Goal: Entertainment & Leisure: Browse casually

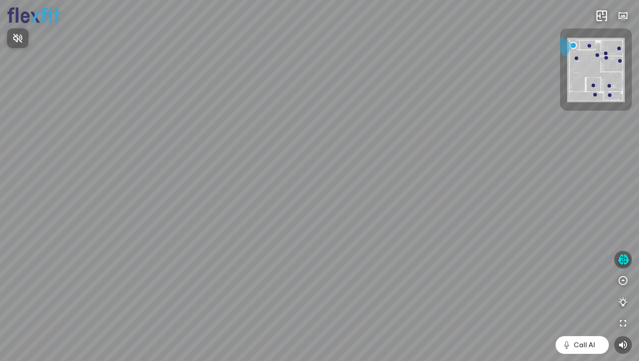
drag, startPoint x: 415, startPoint y: 210, endPoint x: 263, endPoint y: 202, distance: 152.1
click at [263, 202] on div at bounding box center [319, 180] width 639 height 361
drag, startPoint x: 273, startPoint y: 225, endPoint x: 290, endPoint y: 193, distance: 36.0
click at [273, 221] on div at bounding box center [319, 180] width 639 height 361
click at [336, 156] on div at bounding box center [319, 180] width 639 height 361
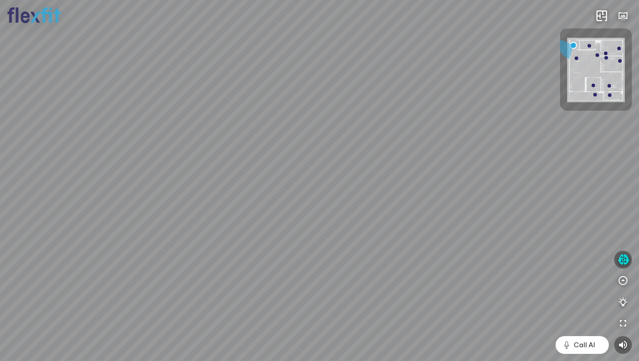
drag, startPoint x: 277, startPoint y: 209, endPoint x: 400, endPoint y: 226, distance: 124.2
click at [403, 226] on div at bounding box center [319, 180] width 639 height 361
drag, startPoint x: 343, startPoint y: 225, endPoint x: 401, endPoint y: 229, distance: 58.3
click at [412, 232] on div at bounding box center [319, 180] width 639 height 361
drag, startPoint x: 298, startPoint y: 222, endPoint x: 369, endPoint y: 216, distance: 72.1
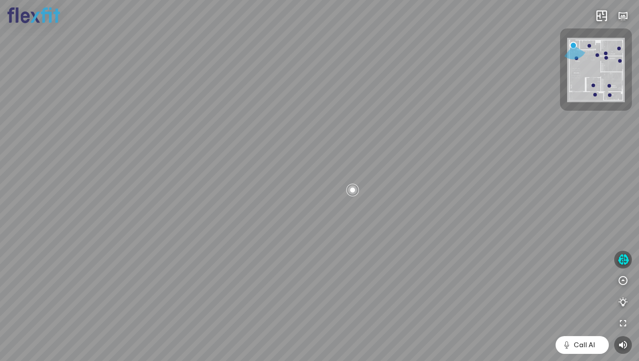
click at [381, 217] on div at bounding box center [319, 180] width 639 height 361
drag, startPoint x: 359, startPoint y: 208, endPoint x: 229, endPoint y: 234, distance: 132.6
click at [229, 234] on div at bounding box center [319, 180] width 639 height 361
click at [34, 349] on span "Xem thêm" at bounding box center [27, 348] width 27 height 7
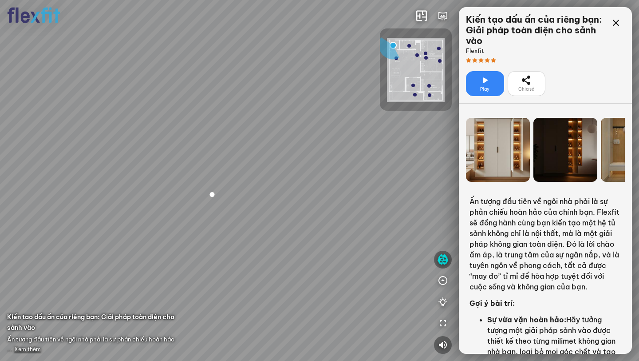
click at [370, 285] on div at bounding box center [319, 180] width 639 height 361
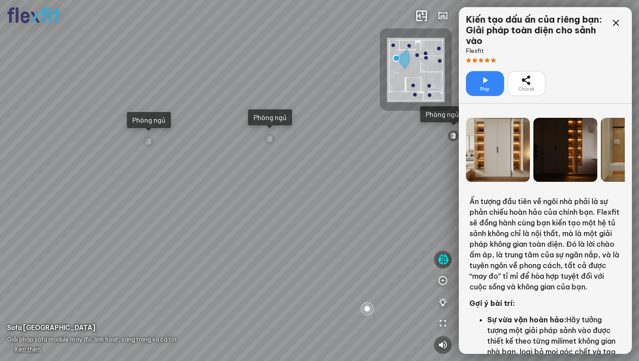
click at [370, 304] on div at bounding box center [367, 308] width 15 height 15
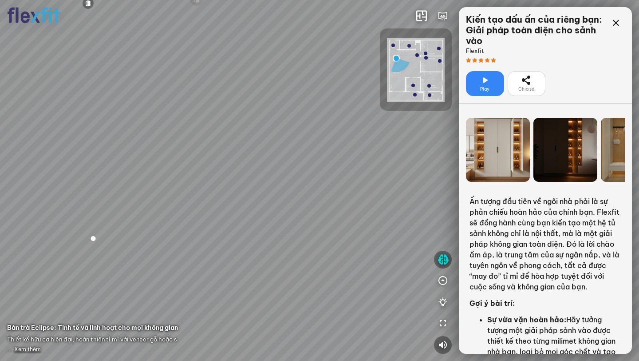
click at [25, 349] on span "Xem thêm" at bounding box center [27, 348] width 27 height 7
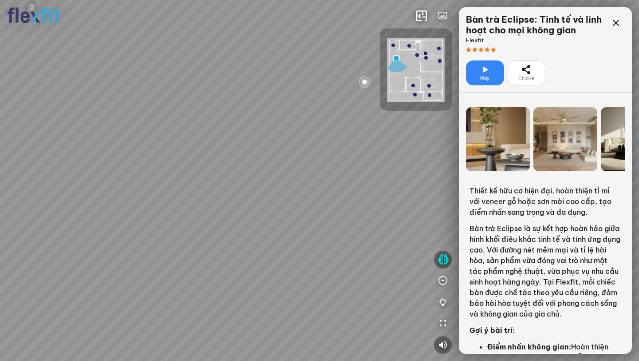
click at [365, 79] on div at bounding box center [364, 81] width 13 height 13
drag, startPoint x: 196, startPoint y: 235, endPoint x: 198, endPoint y: 291, distance: 56.0
click at [198, 291] on div "Ban công Bếp Phòng ngủ master Phòng ngủ Phòng ngủ" at bounding box center [319, 180] width 639 height 361
drag, startPoint x: 193, startPoint y: 262, endPoint x: 208, endPoint y: 195, distance: 69.2
click at [208, 195] on div "Ban công Bếp Phòng ngủ master Phòng ngủ Phòng ngủ" at bounding box center [319, 180] width 639 height 361
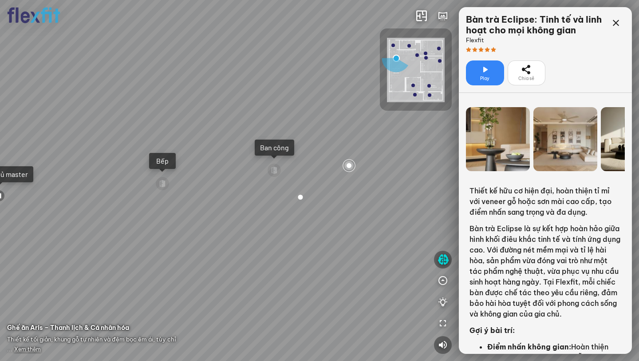
click at [161, 166] on div "Bếp" at bounding box center [162, 161] width 27 height 16
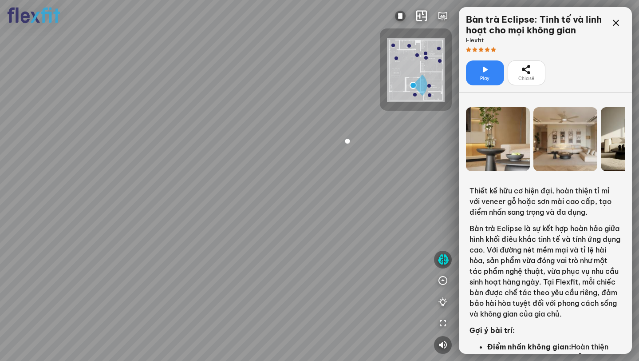
drag, startPoint x: 175, startPoint y: 209, endPoint x: 380, endPoint y: 155, distance: 212.3
click at [301, 242] on div at bounding box center [319, 180] width 639 height 361
click at [619, 23] on icon at bounding box center [616, 23] width 11 height 11
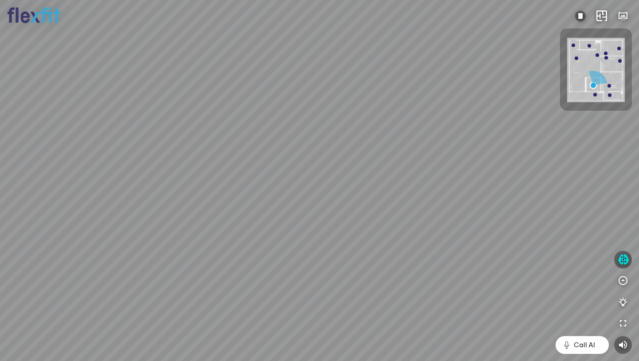
drag, startPoint x: 286, startPoint y: 202, endPoint x: 500, endPoint y: 227, distance: 216.4
click at [500, 227] on div at bounding box center [319, 180] width 639 height 361
drag, startPoint x: 363, startPoint y: 232, endPoint x: 137, endPoint y: 210, distance: 227.1
click at [163, 214] on div at bounding box center [319, 180] width 639 height 361
drag, startPoint x: 294, startPoint y: 200, endPoint x: 166, endPoint y: 202, distance: 128.8
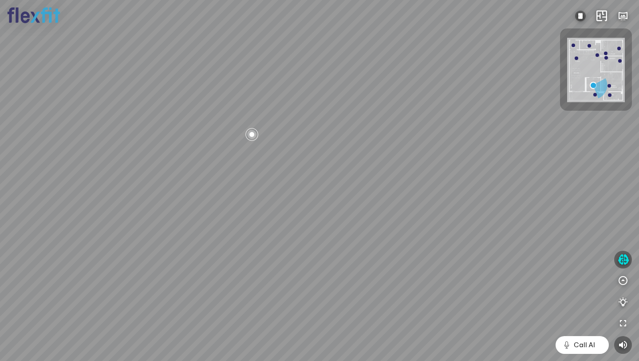
click at [166, 202] on div at bounding box center [319, 180] width 639 height 361
drag, startPoint x: 302, startPoint y: 181, endPoint x: 176, endPoint y: 184, distance: 126.2
click at [177, 184] on div at bounding box center [319, 180] width 639 height 361
drag, startPoint x: 320, startPoint y: 192, endPoint x: 163, endPoint y: 144, distance: 164.5
click at [171, 144] on div at bounding box center [319, 180] width 639 height 361
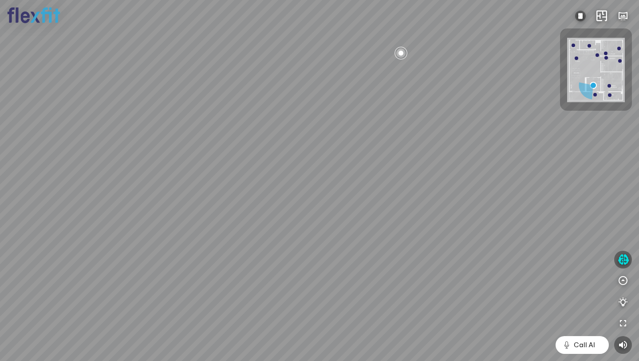
drag, startPoint x: 246, startPoint y: 155, endPoint x: 141, endPoint y: 180, distance: 108.8
click at [133, 186] on div at bounding box center [319, 180] width 639 height 361
drag, startPoint x: 217, startPoint y: 180, endPoint x: 131, endPoint y: 181, distance: 85.7
click at [135, 181] on div at bounding box center [319, 180] width 639 height 361
drag, startPoint x: 287, startPoint y: 155, endPoint x: 247, endPoint y: 88, distance: 77.8
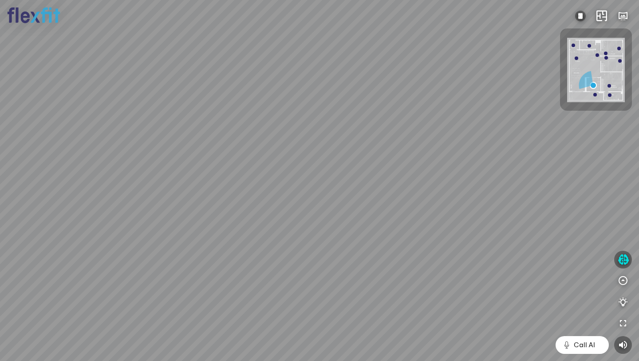
click at [247, 88] on div at bounding box center [319, 180] width 639 height 361
drag, startPoint x: 340, startPoint y: 147, endPoint x: 121, endPoint y: 186, distance: 222.8
click at [121, 186] on div at bounding box center [319, 180] width 639 height 361
